Goal: Task Accomplishment & Management: Manage account settings

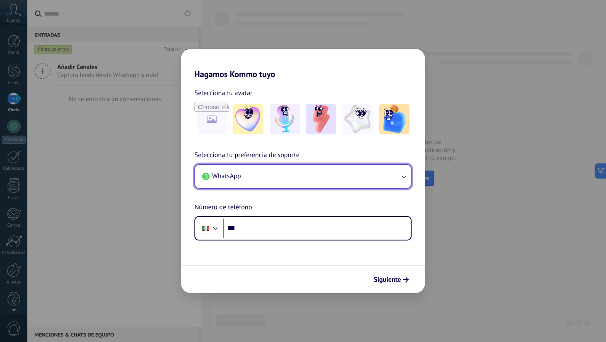
click at [407, 178] on icon "button" at bounding box center [403, 176] width 8 height 8
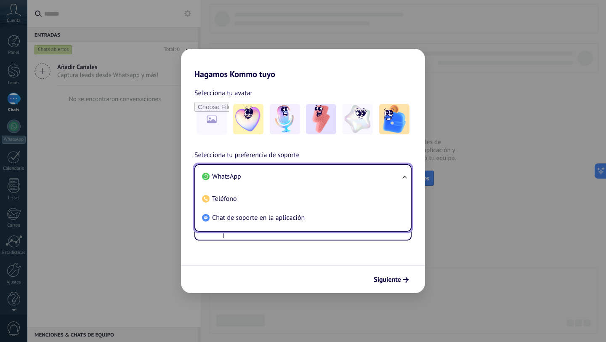
click at [387, 180] on li "WhatsApp" at bounding box center [301, 176] width 205 height 19
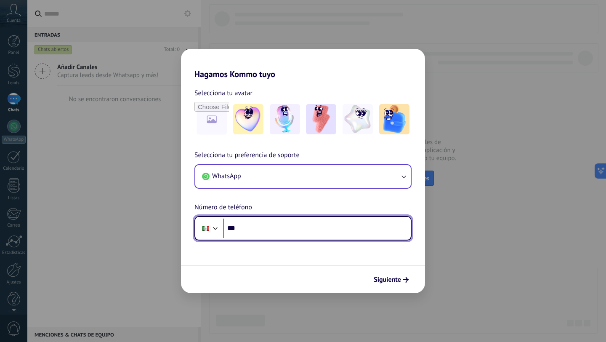
click at [302, 234] on input "***" at bounding box center [317, 227] width 188 height 19
type input "**********"
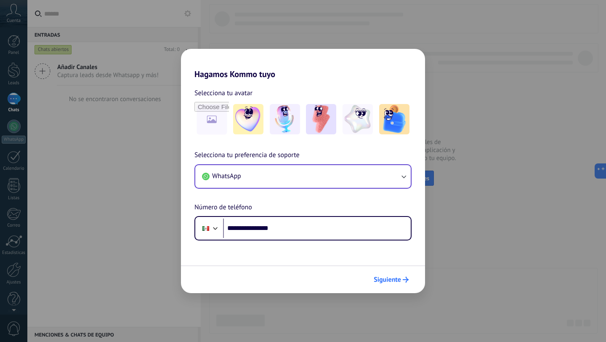
click at [381, 282] on span "Siguiente" at bounding box center [386, 279] width 27 height 6
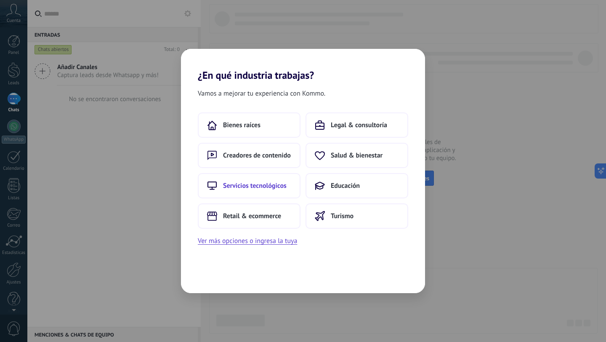
click at [271, 186] on span "Servicios tecnológicos" at bounding box center [255, 185] width 64 height 8
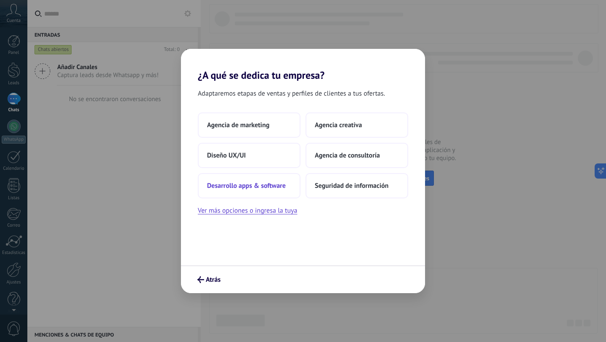
click at [260, 181] on span "Desarrollo apps & software" at bounding box center [246, 185] width 79 height 8
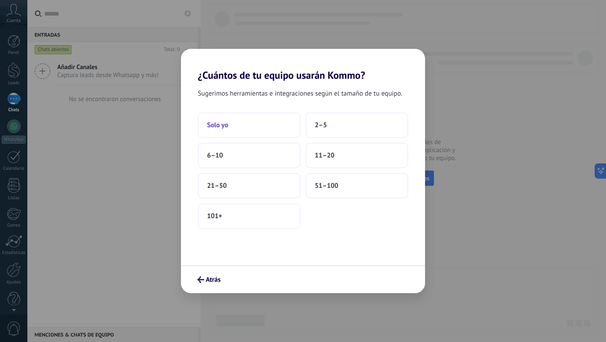
click at [258, 123] on button "Solo yo" at bounding box center [249, 124] width 103 height 25
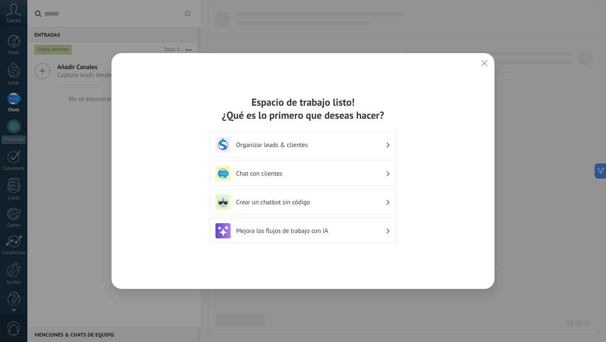
click at [382, 143] on h3 "Organizar leads & clientes" at bounding box center [310, 145] width 149 height 8
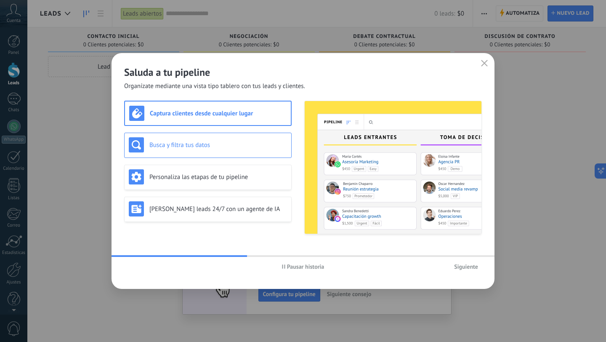
click at [228, 153] on div "Busca y filtra tus datos" at bounding box center [207, 144] width 167 height 25
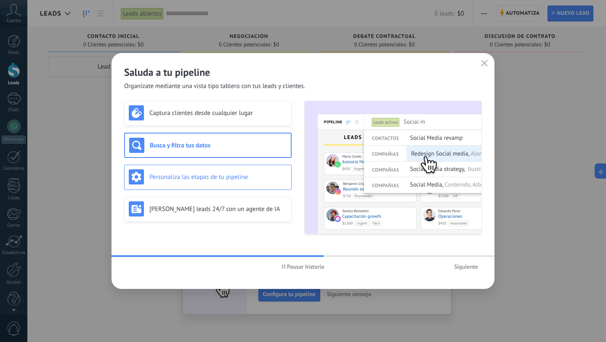
click at [223, 177] on h3 "Personaliza las etapas de tu pipeline" at bounding box center [218, 177] width 138 height 8
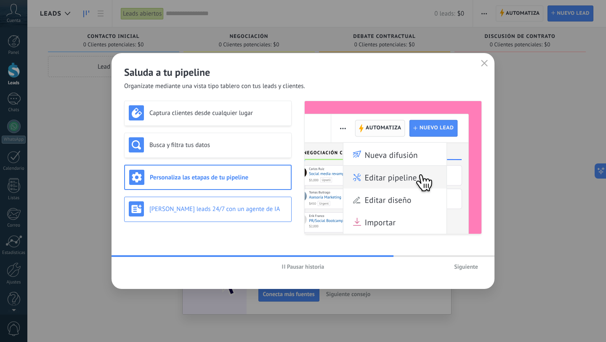
click at [229, 210] on h3 "[PERSON_NAME] leads 24/7 con un agente de IA" at bounding box center [218, 209] width 138 height 8
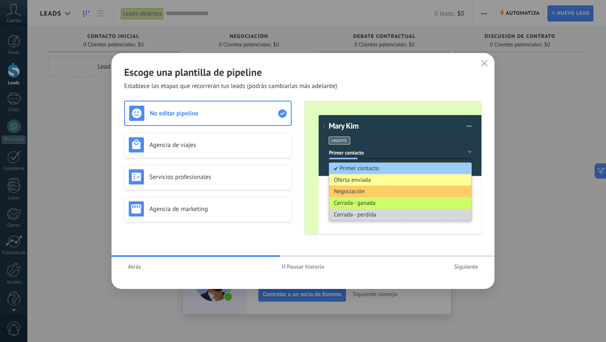
click at [219, 195] on div "No editar pipeline Agencia de viajes Servicios profesionales Agencia de marketi…" at bounding box center [207, 167] width 167 height 133
click at [220, 205] on h3 "Agencia de marketing" at bounding box center [218, 209] width 138 height 8
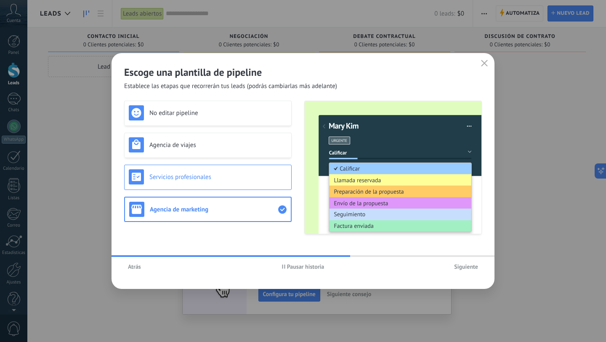
click at [220, 177] on h3 "Servicios profesionales" at bounding box center [218, 177] width 138 height 8
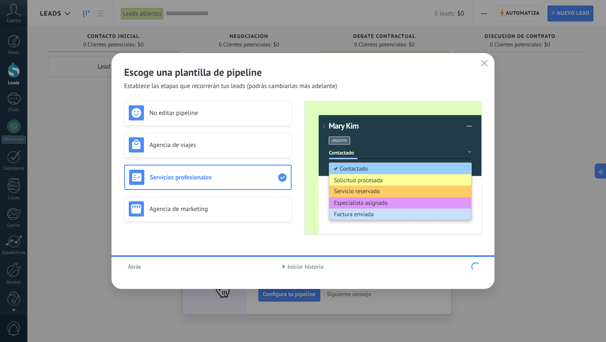
click at [241, 113] on div "No editar pipeline Agencia de viajes Servicios profesionales Agencia de marketi…" at bounding box center [207, 167] width 167 height 133
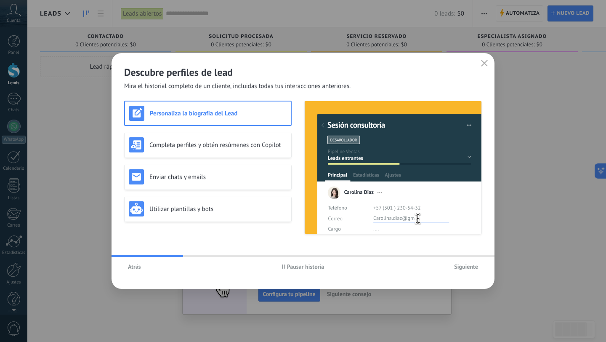
click at [485, 63] on icon "button" at bounding box center [484, 63] width 7 height 7
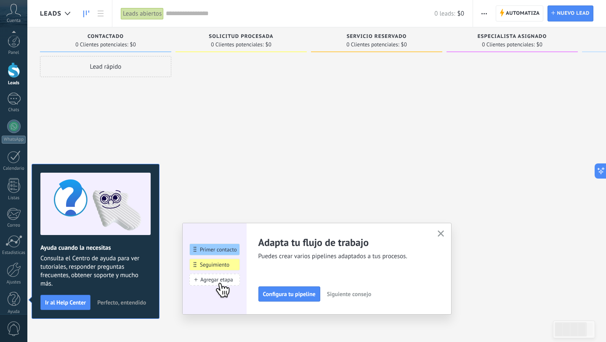
scroll to position [8, 0]
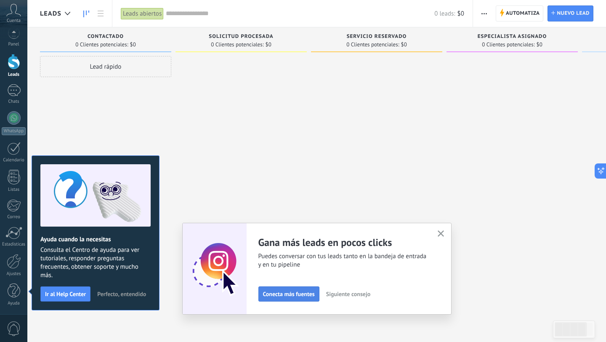
click at [297, 291] on span "Conecta más fuentes" at bounding box center [289, 294] width 52 height 6
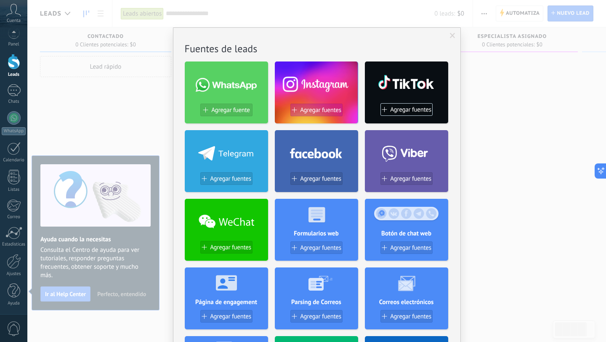
click at [317, 109] on span "Agregar fuentes" at bounding box center [320, 109] width 41 height 7
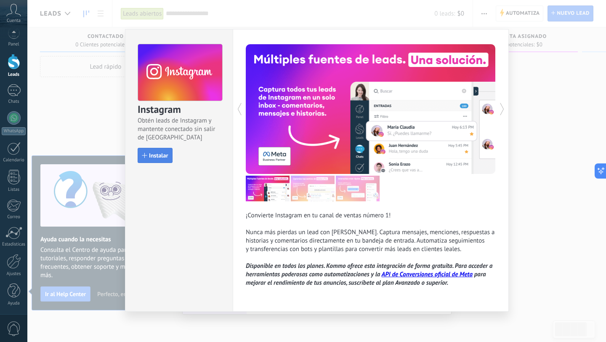
click at [162, 153] on span "Instalar" at bounding box center [158, 155] width 19 height 6
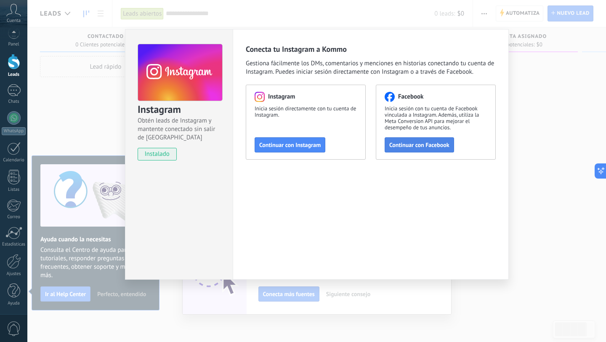
click at [404, 149] on button "Continuar con Facebook" at bounding box center [418, 144] width 69 height 15
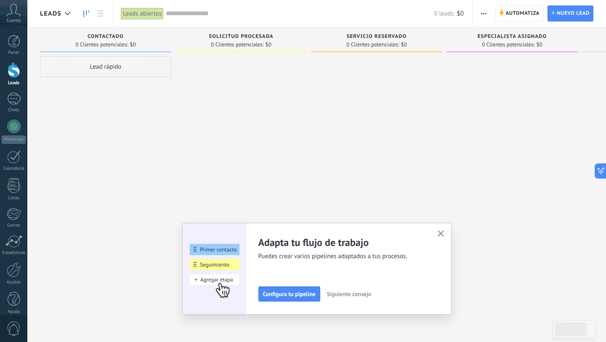
click at [445, 231] on button "button" at bounding box center [440, 233] width 11 height 11
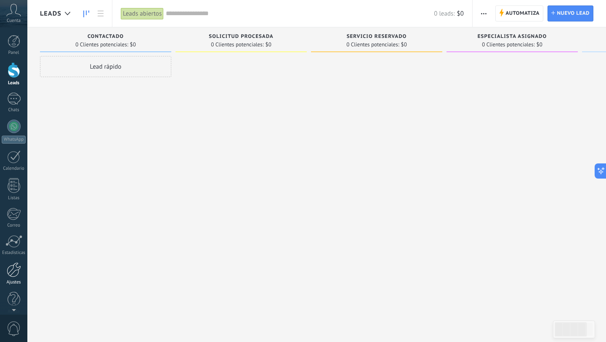
click at [16, 272] on div at bounding box center [14, 269] width 14 height 15
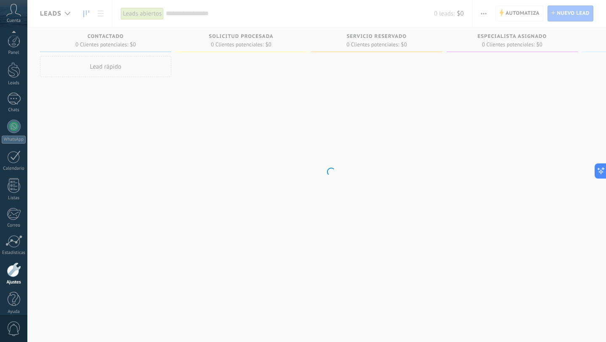
scroll to position [8, 0]
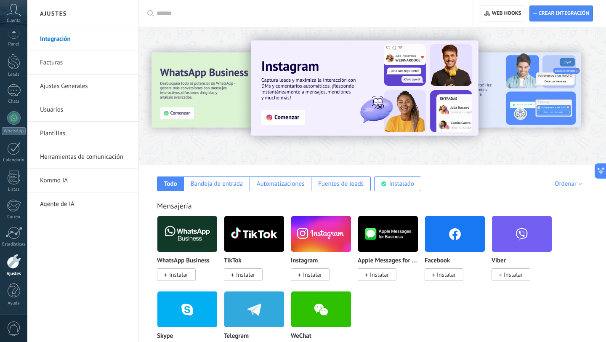
click at [311, 277] on span "Instalar" at bounding box center [312, 274] width 19 height 8
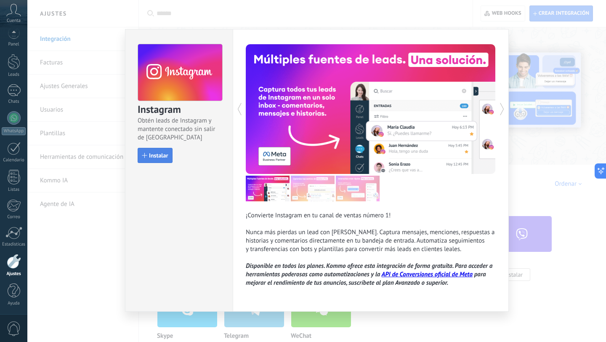
click at [158, 155] on span "Instalar" at bounding box center [158, 155] width 19 height 6
